Goal: Information Seeking & Learning: Compare options

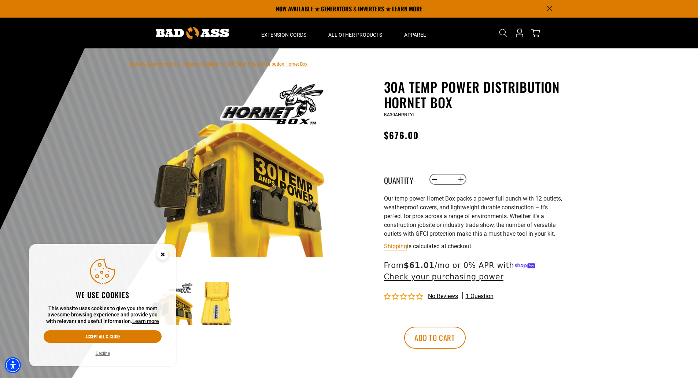
click at [161, 251] on circle "Cookie Consent" at bounding box center [162, 254] width 11 height 11
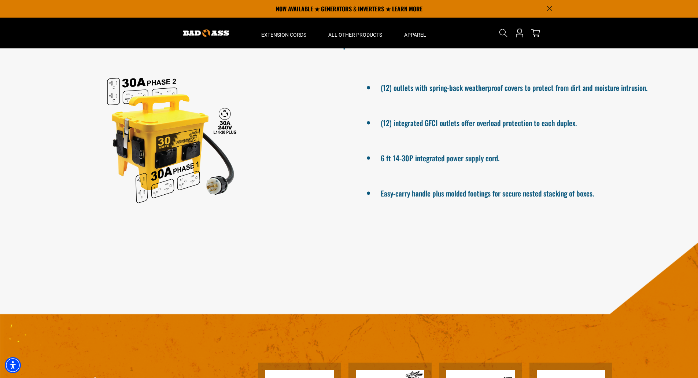
scroll to position [366, 0]
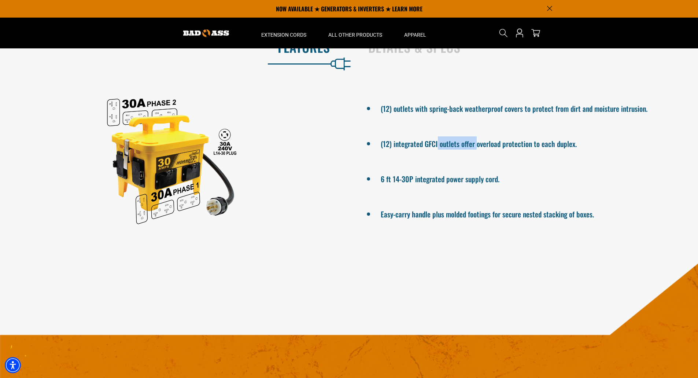
drag, startPoint x: 438, startPoint y: 142, endPoint x: 492, endPoint y: 141, distance: 54.6
click at [486, 142] on li "(12) integrated GFCI outlets offer overload protection to each duplex." at bounding box center [526, 142] width 292 height 13
click at [494, 141] on li "(12) integrated GFCI outlets offer overload protection to each duplex." at bounding box center [526, 142] width 292 height 13
click at [466, 112] on li "(12) outlets with spring-back weatherproof covers to protect from dirt and mois…" at bounding box center [526, 107] width 292 height 13
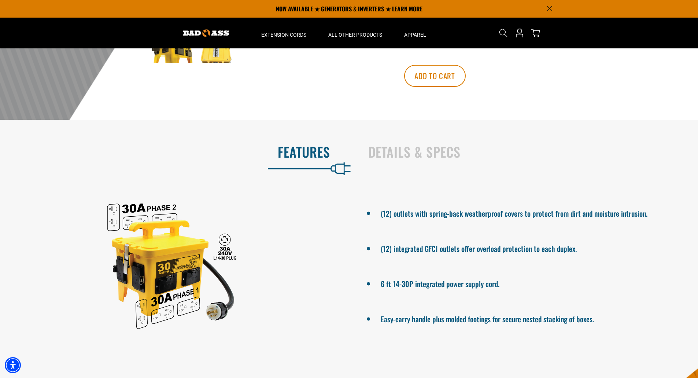
scroll to position [256, 0]
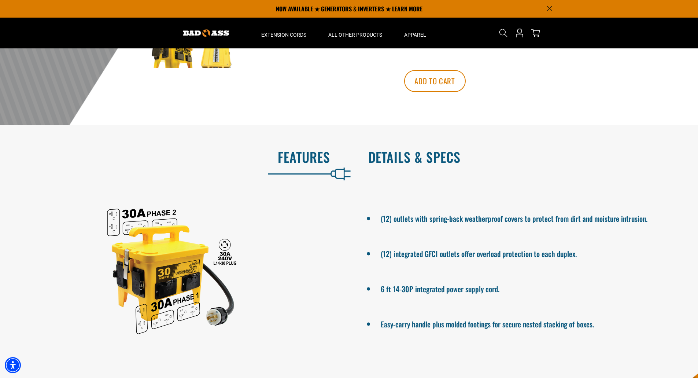
click at [410, 152] on h2 "Details & Specs" at bounding box center [525, 156] width 315 height 15
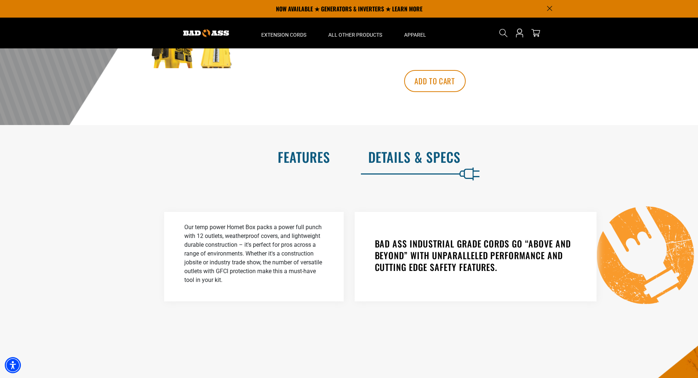
click at [308, 164] on h2 "Features" at bounding box center [172, 156] width 315 height 15
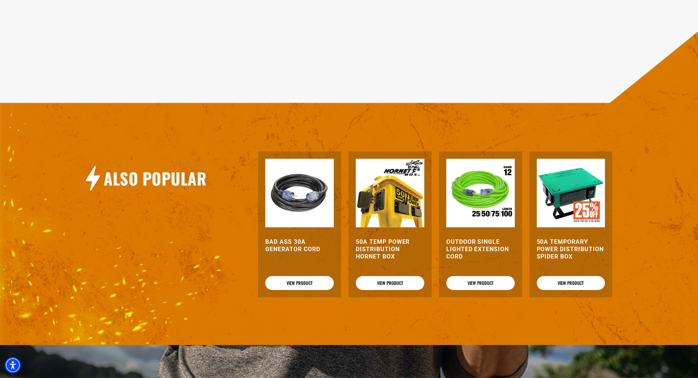
scroll to position [659, 0]
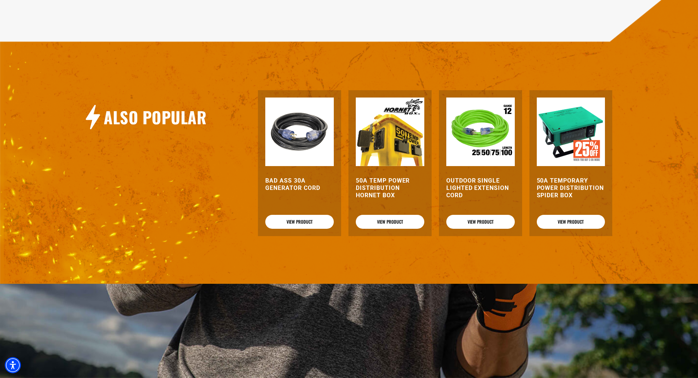
click at [375, 190] on h3 "50A Temp Power Distribution Hornet Box" at bounding box center [390, 188] width 68 height 22
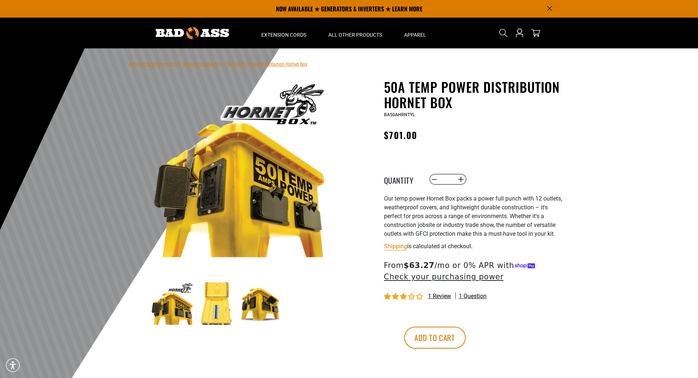
click at [265, 306] on img at bounding box center [261, 303] width 42 height 42
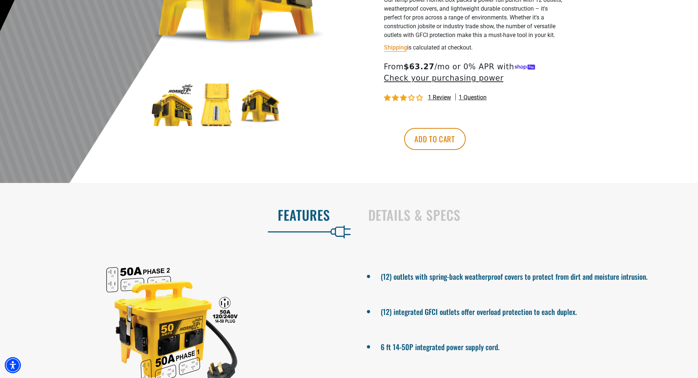
scroll to position [256, 0]
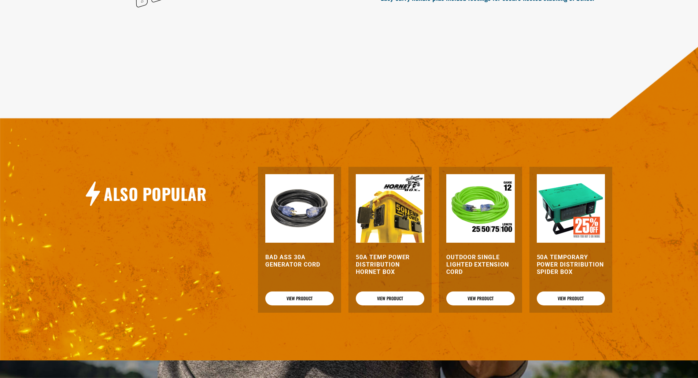
scroll to position [659, 0]
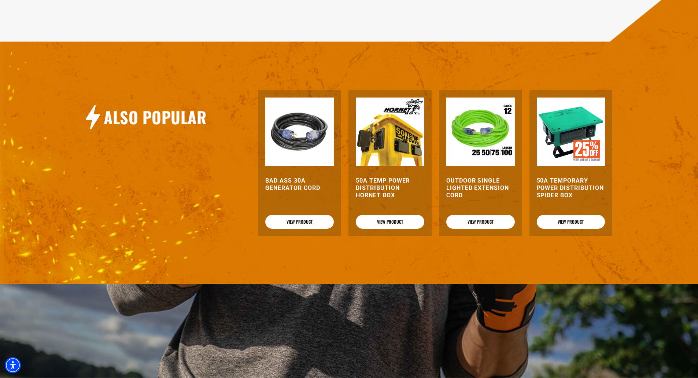
click at [573, 144] on img at bounding box center [571, 131] width 68 height 68
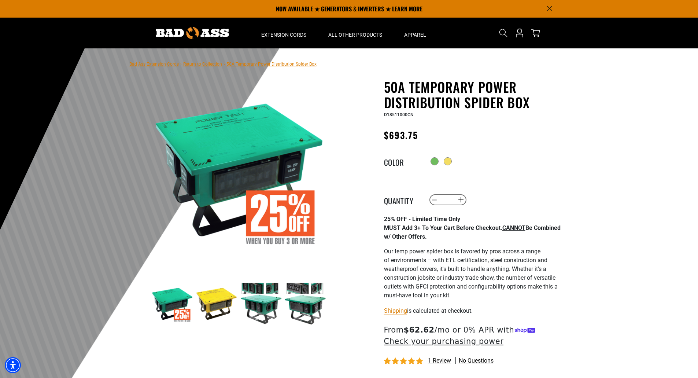
click at [212, 312] on img at bounding box center [216, 303] width 42 height 42
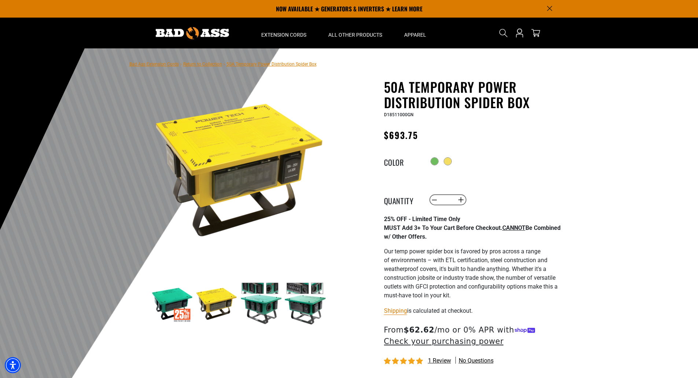
click at [265, 310] on img at bounding box center [261, 303] width 42 height 42
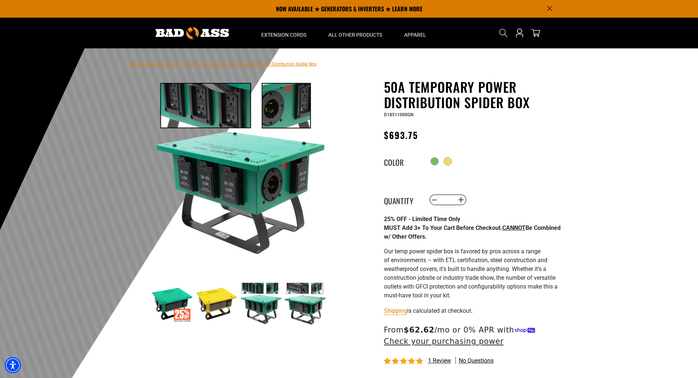
click at [309, 310] on img at bounding box center [305, 303] width 42 height 42
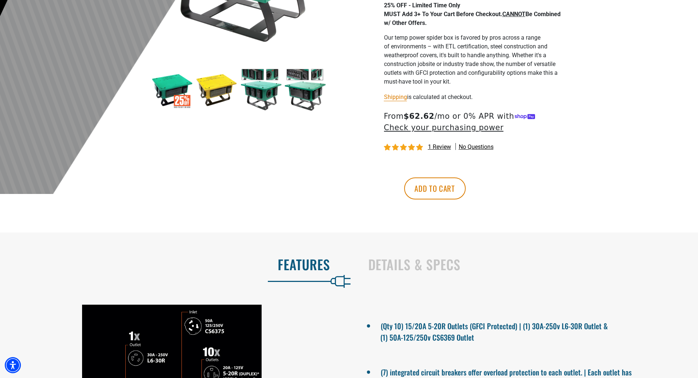
scroll to position [366, 0]
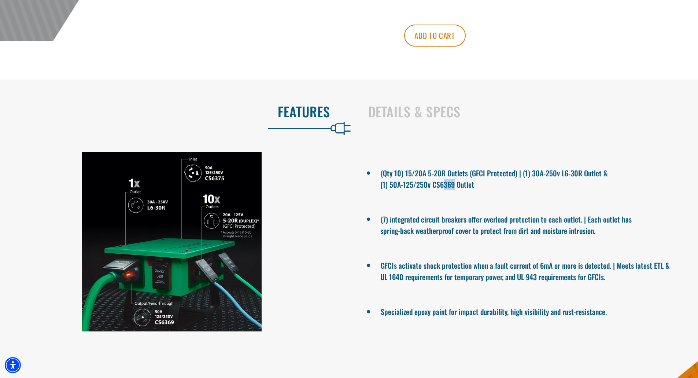
click at [454, 189] on li "(Qty 10) 15/20A 5-20R Outlets (GFCI Protected) | (1) 30A-250v L6-30R Outlet & (…" at bounding box center [526, 178] width 292 height 24
